Goal: Go to known website: Go to known website

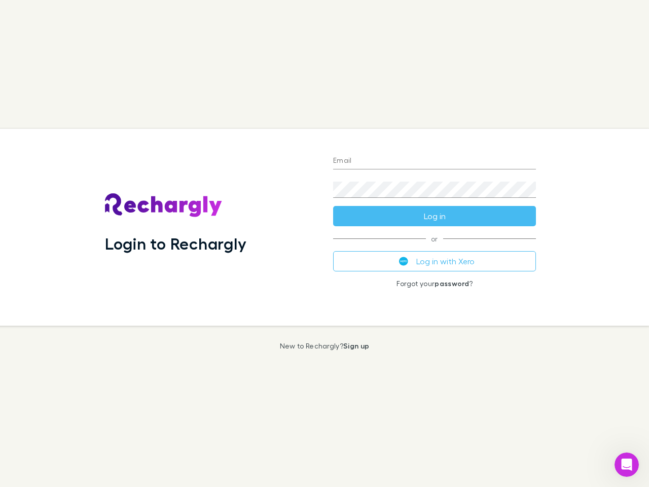
click at [324, 243] on div "Login to Rechargly" at bounding box center [211, 227] width 228 height 197
click at [434, 161] on input "Email" at bounding box center [434, 161] width 203 height 16
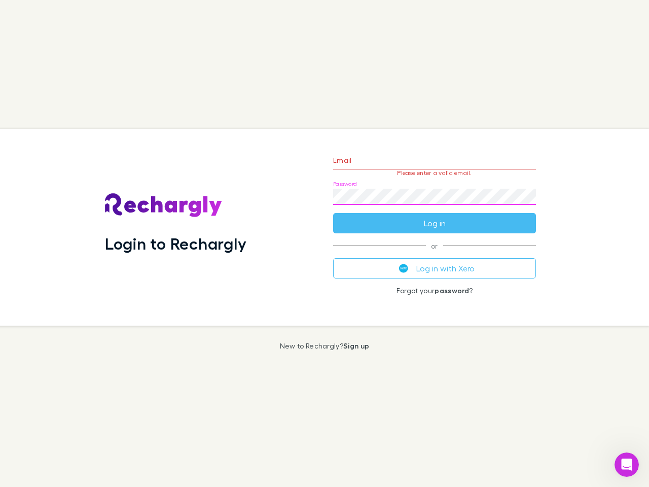
click at [434, 216] on form "Email Please enter a valid email. Password Log in" at bounding box center [434, 189] width 203 height 88
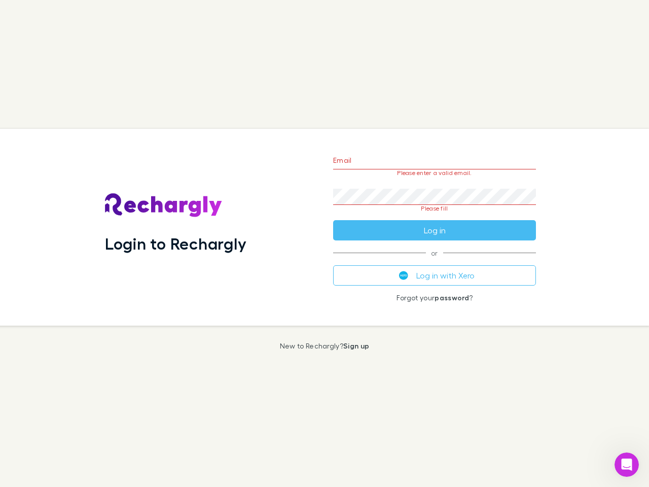
click at [434, 261] on div "Email Please enter a valid email. Password Please fill Log in or Log in with Xe…" at bounding box center [434, 227] width 219 height 197
click at [627, 464] on icon "Open Intercom Messenger" at bounding box center [626, 464] width 17 height 17
